Goal: Navigation & Orientation: Find specific page/section

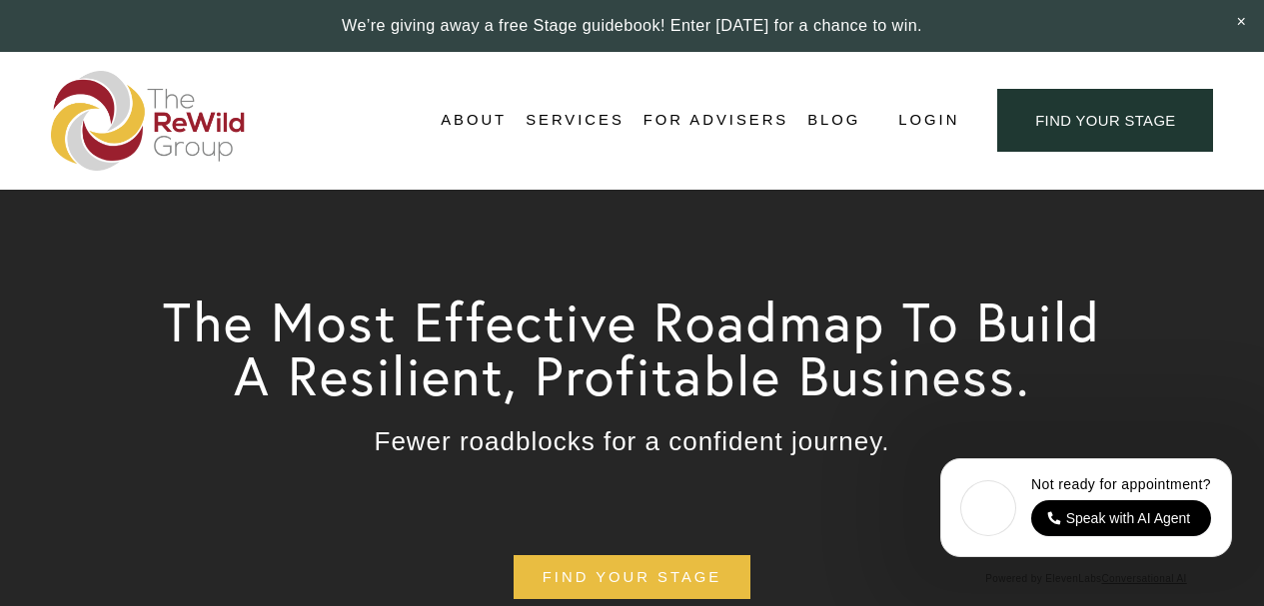
click at [0, 0] on span "About Us" at bounding box center [0, 0] width 0 height 0
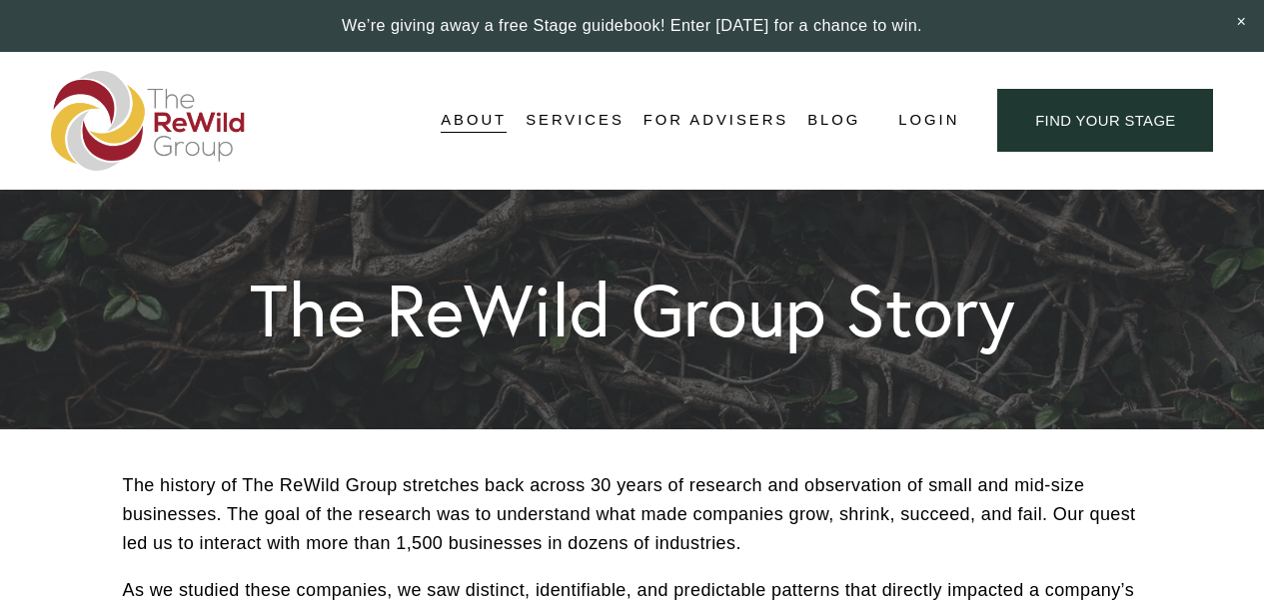
click at [0, 0] on span "Self-Guided" at bounding box center [0, 0] width 0 height 0
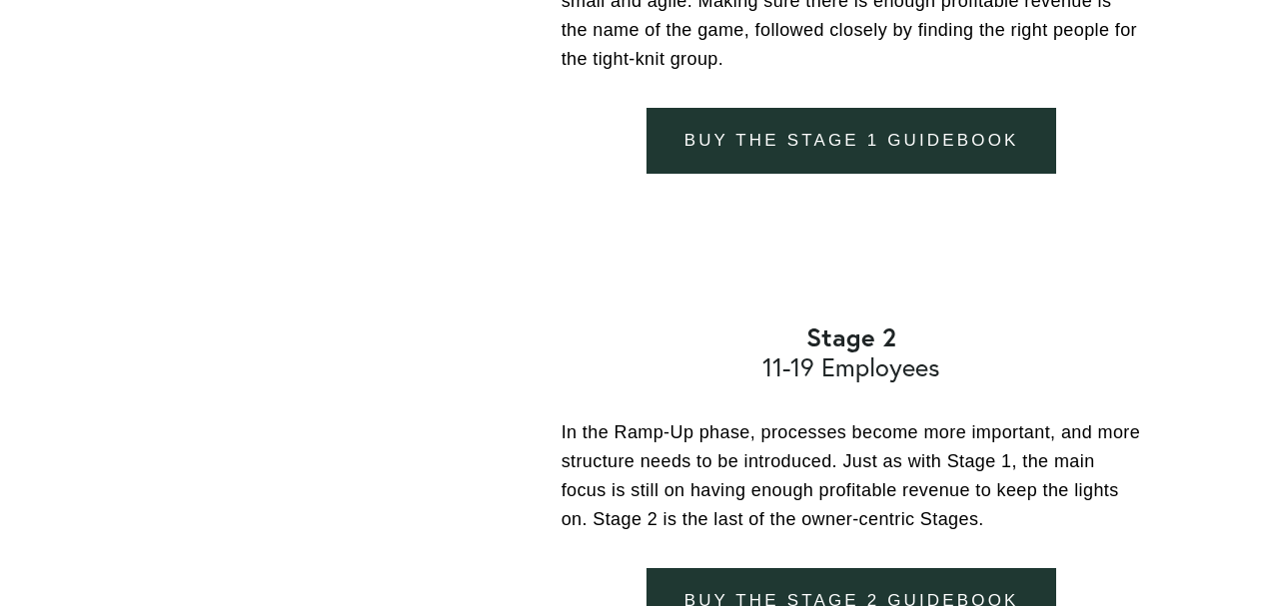
scroll to position [2236, 0]
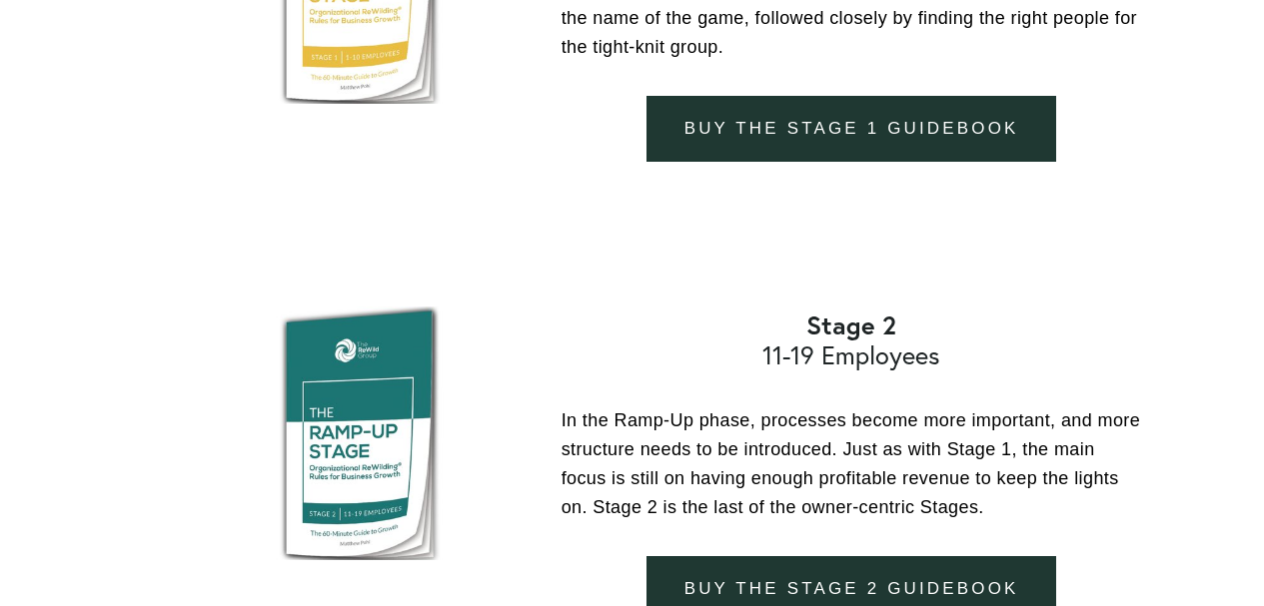
click at [976, 141] on link "buy the stage 1 guidebook" at bounding box center [851, 129] width 410 height 67
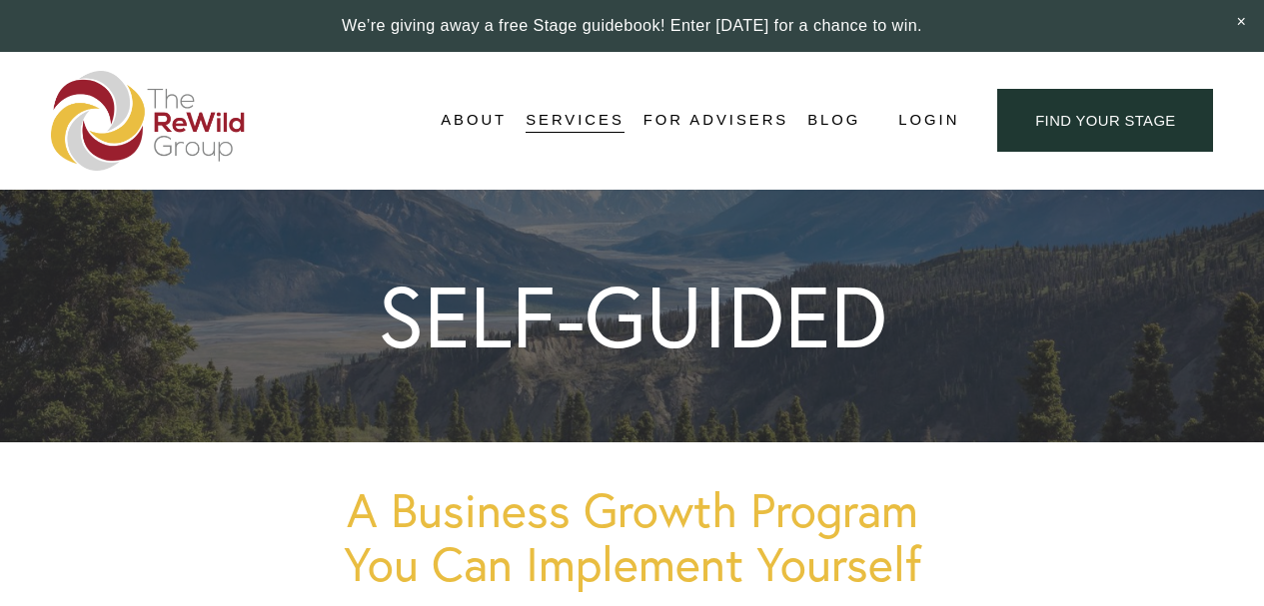
click at [0, 0] on span "For Businesses" at bounding box center [0, 0] width 0 height 0
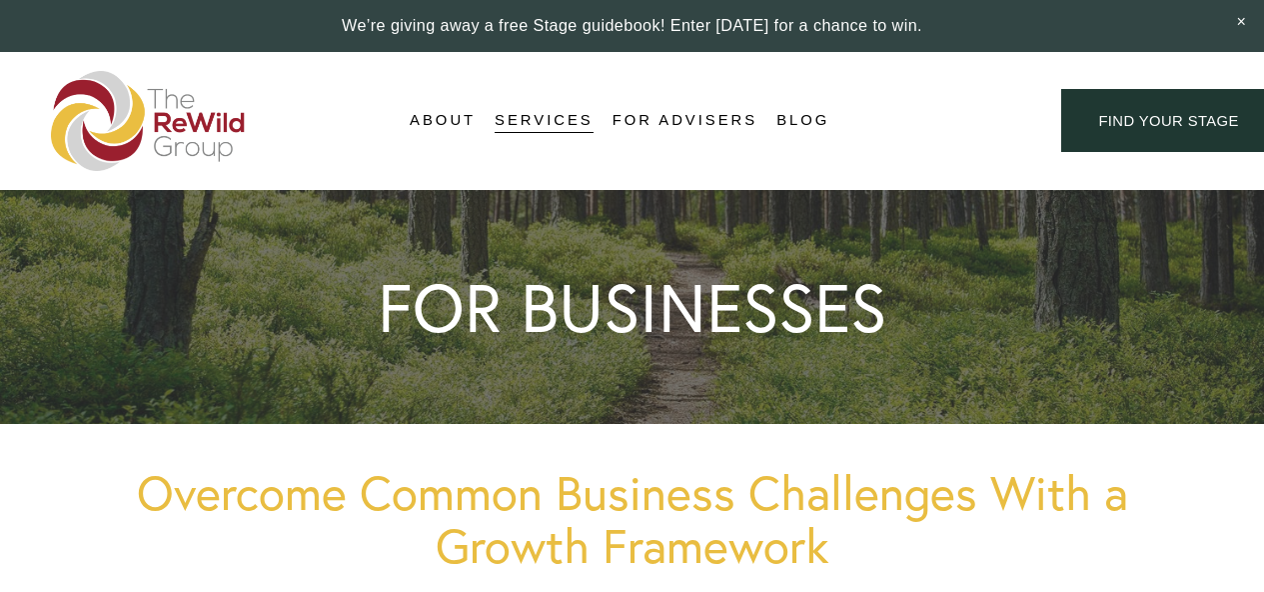
click at [0, 0] on span "Business Coaching" at bounding box center [0, 0] width 0 height 0
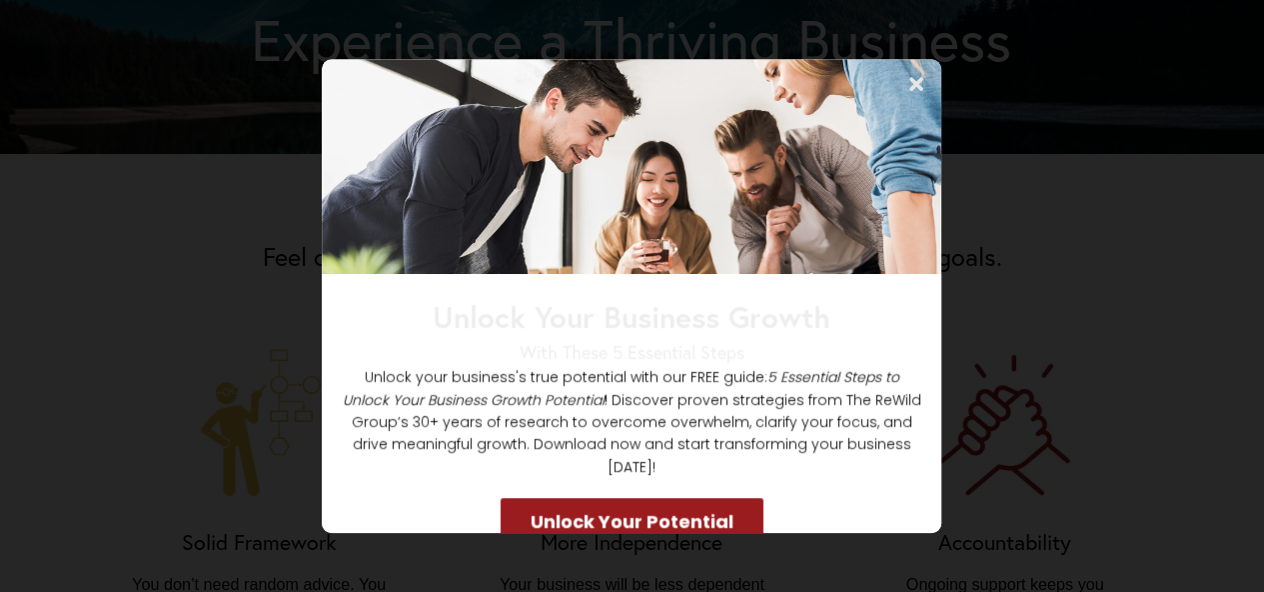
scroll to position [1120, 0]
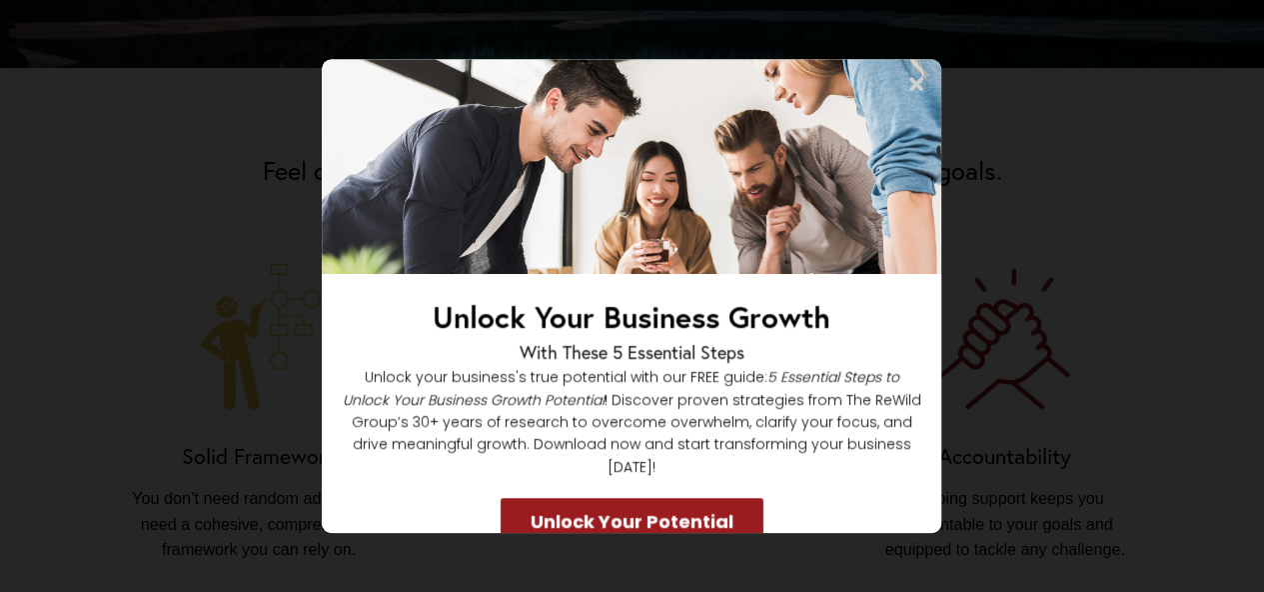
click at [913, 84] on icon at bounding box center [917, 84] width 20 height 20
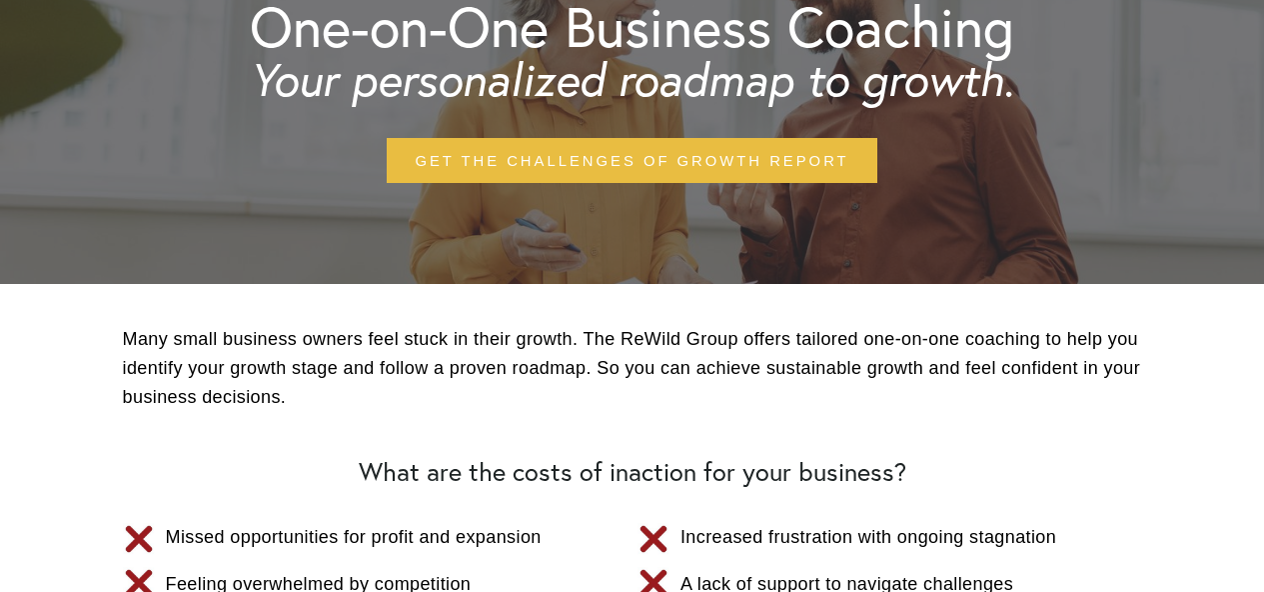
scroll to position [0, 0]
